Goal: Use online tool/utility: Utilize a website feature to perform a specific function

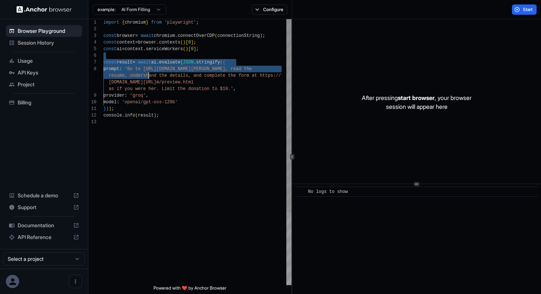
scroll to position [33, 0]
drag, startPoint x: 149, startPoint y: 55, endPoint x: 150, endPoint y: 152, distance: 97.6
click at [150, 152] on div "import { chromium } from 'playwright' ; const browser = await chromium . connec…" at bounding box center [198, 201] width 188 height 365
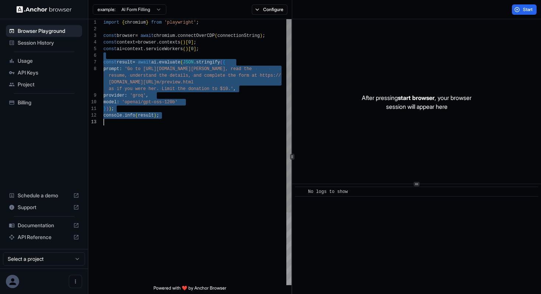
type textarea "**********"
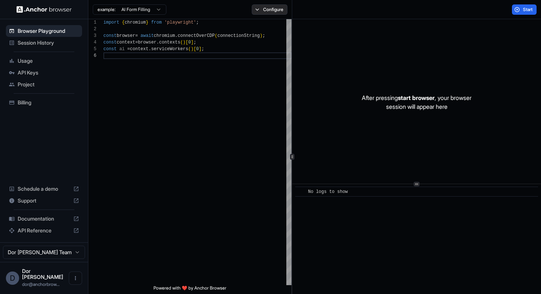
click at [268, 8] on button "Configure" at bounding box center [270, 9] width 36 height 10
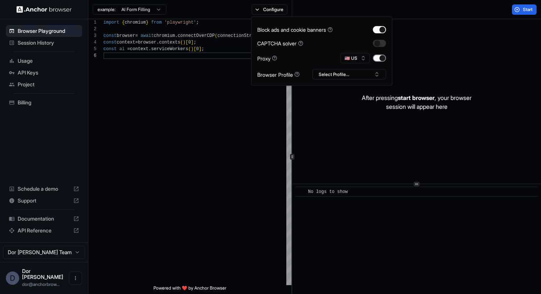
click at [380, 59] on button "button" at bounding box center [379, 58] width 13 height 7
click at [449, 18] on div "Start" at bounding box center [416, 9] width 249 height 19
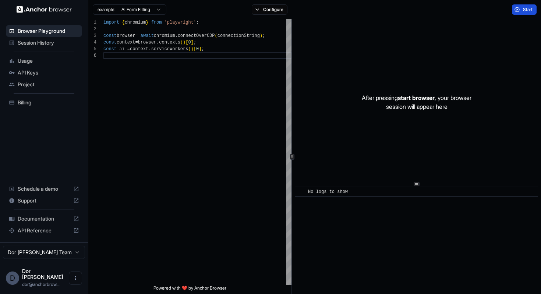
click at [525, 11] on span "Start" at bounding box center [528, 10] width 10 height 6
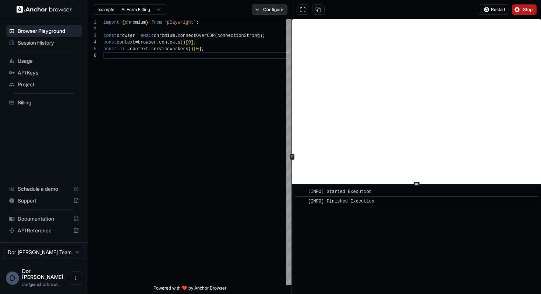
click at [266, 10] on button "Configure" at bounding box center [270, 9] width 36 height 10
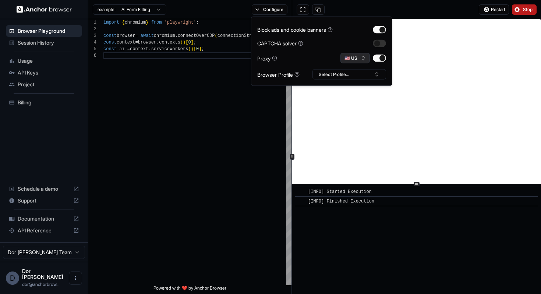
click at [356, 59] on button "🇺🇸 US" at bounding box center [355, 58] width 29 height 10
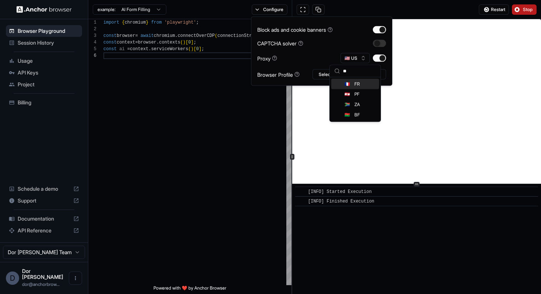
type input "**"
click at [357, 84] on span "FR" at bounding box center [358, 84] width 6 height 6
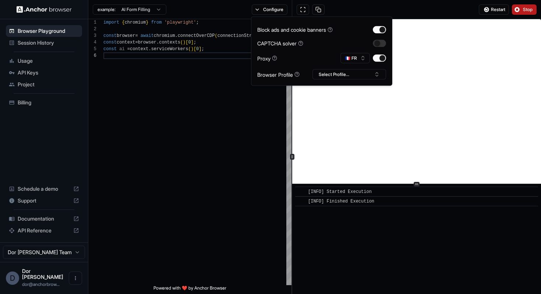
click at [445, 9] on div "Restart Stop" at bounding box center [416, 9] width 249 height 19
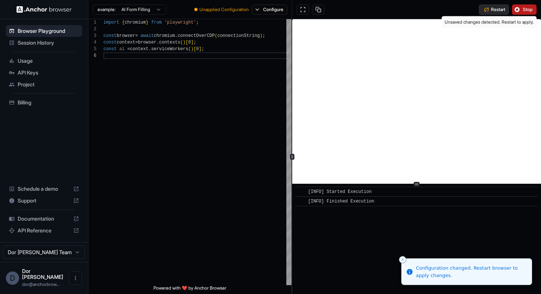
click at [493, 10] on span "Restart" at bounding box center [498, 10] width 14 height 6
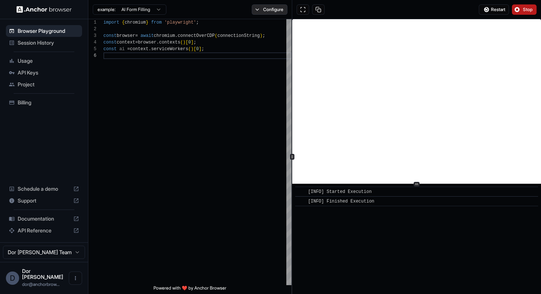
click at [271, 11] on button "Configure" at bounding box center [270, 9] width 36 height 10
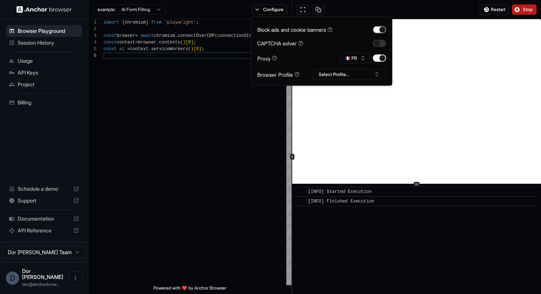
click at [378, 30] on button "button" at bounding box center [379, 29] width 13 height 7
click at [492, 10] on span "Restart" at bounding box center [498, 10] width 14 height 6
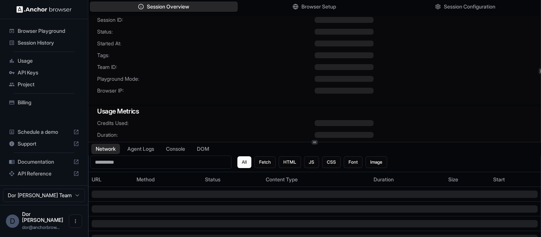
click at [35, 28] on span "Browser Playground" at bounding box center [49, 30] width 62 height 7
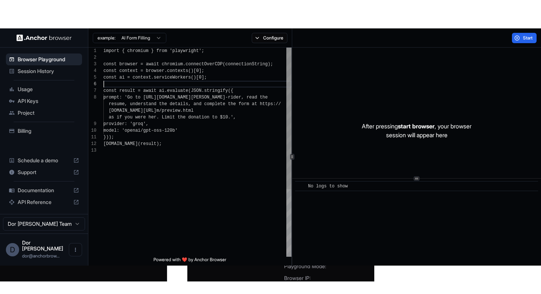
scroll to position [33, 0]
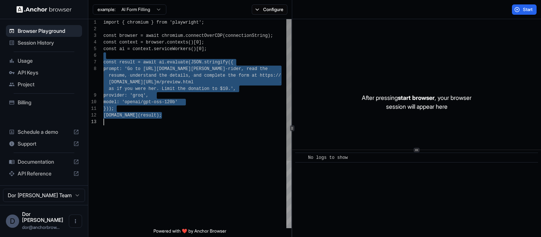
drag, startPoint x: 173, startPoint y: 55, endPoint x: 176, endPoint y: 163, distance: 108.3
click at [176, 164] on div "import { chromium } from 'playwright'; const browser = await chromium.connectOv…" at bounding box center [198, 173] width 188 height 308
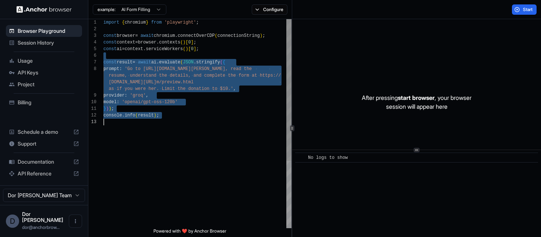
type textarea "**********"
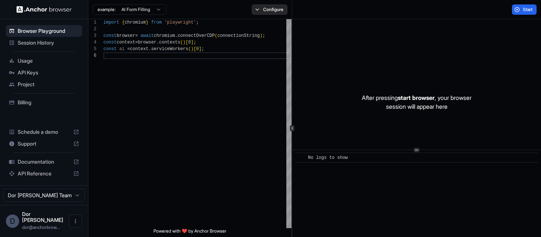
click at [277, 8] on button "Configure" at bounding box center [270, 9] width 36 height 10
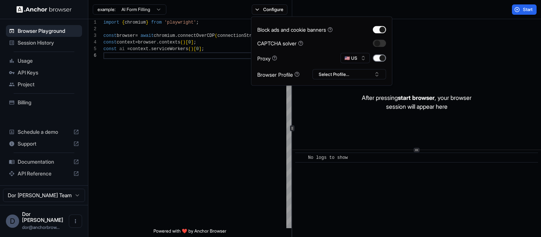
click at [381, 58] on button "button" at bounding box center [379, 58] width 13 height 7
click at [526, 12] on span "Start" at bounding box center [528, 10] width 10 height 6
